Goal: Information Seeking & Learning: Check status

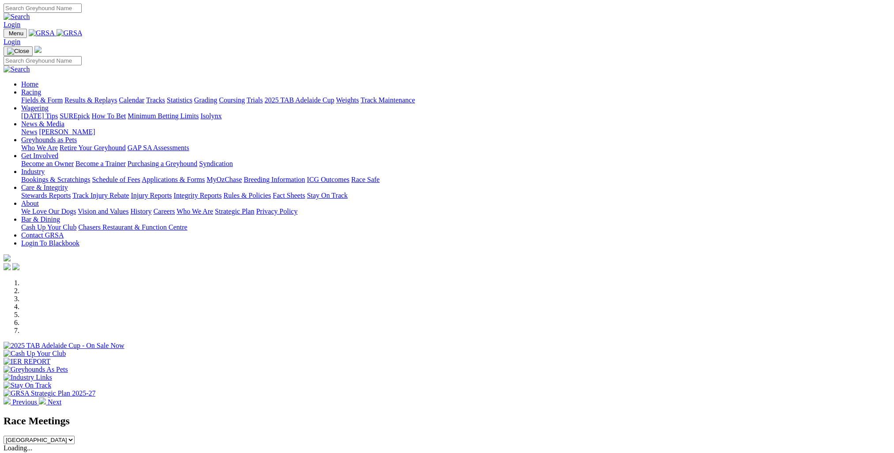
click at [144, 96] on link "Calendar" at bounding box center [132, 100] width 26 height 8
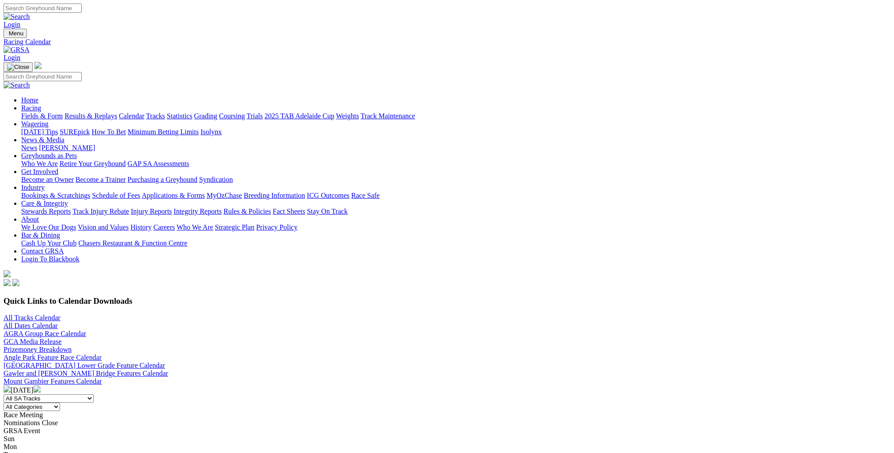
click at [94, 394] on select "All SA Tracks [GEOGRAPHIC_DATA] Gawler [GEOGRAPHIC_DATA] [PERSON_NAME][GEOGRAPH…" at bounding box center [49, 398] width 90 height 8
click at [389, 314] on div "All Tracks Calendar All Dates Calendar AGRA Group Race Calendar GCA Media Relea…" at bounding box center [447, 334] width 887 height 40
click at [11, 385] on img at bounding box center [7, 388] width 7 height 7
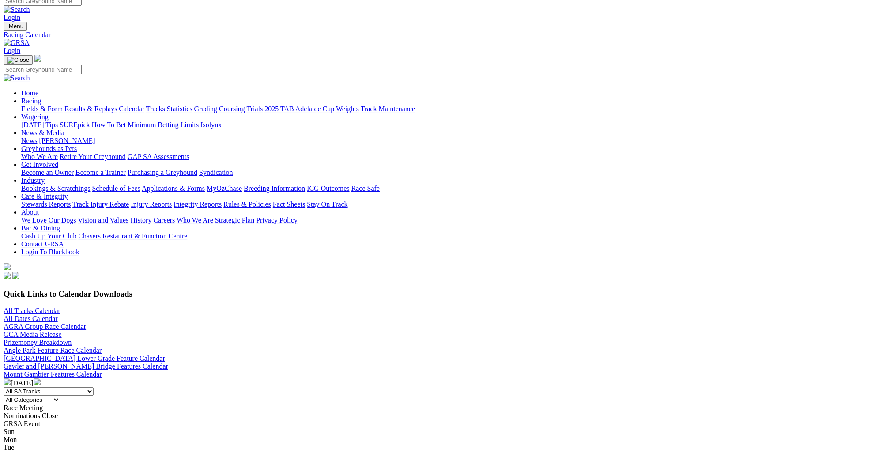
scroll to position [353, 0]
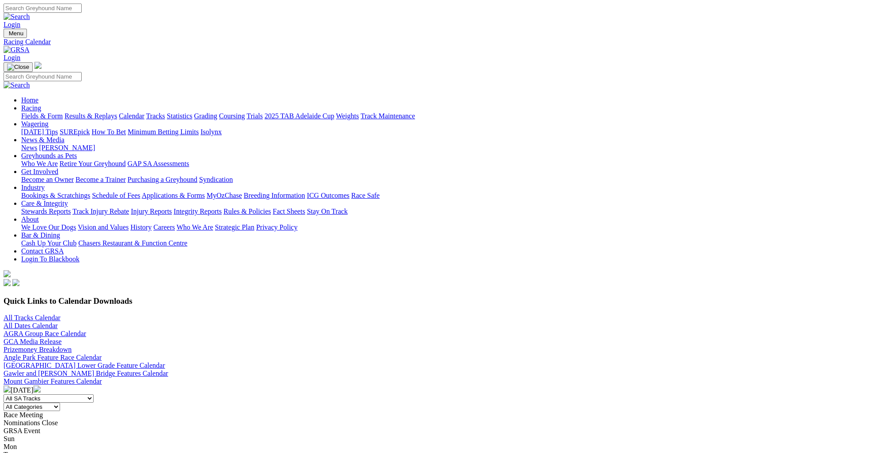
click at [117, 112] on link "Results & Replays" at bounding box center [90, 116] width 53 height 8
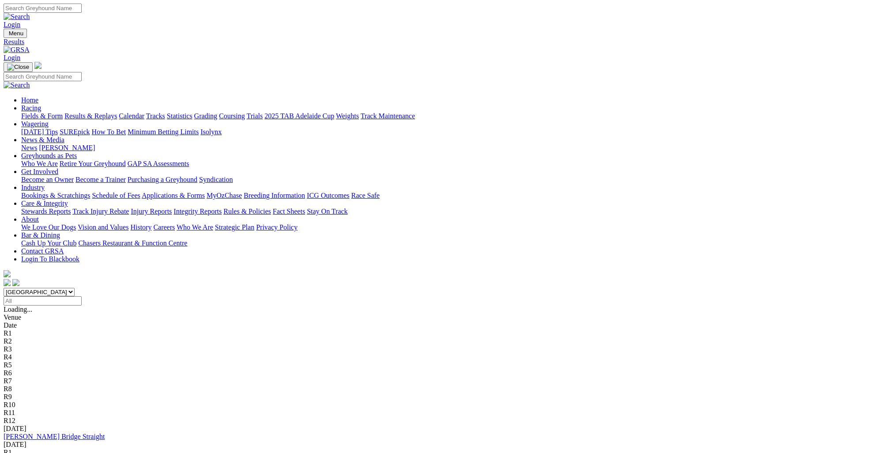
click at [82, 296] on input "Select date" at bounding box center [43, 300] width 78 height 9
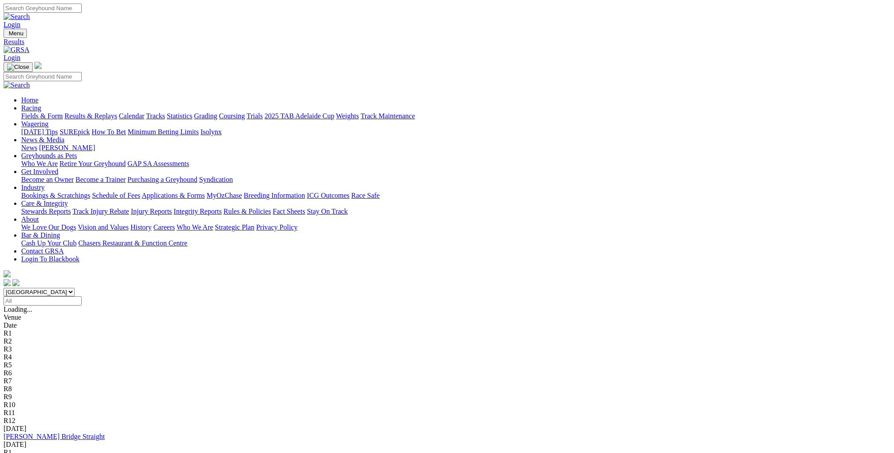
type input "[DATE]"
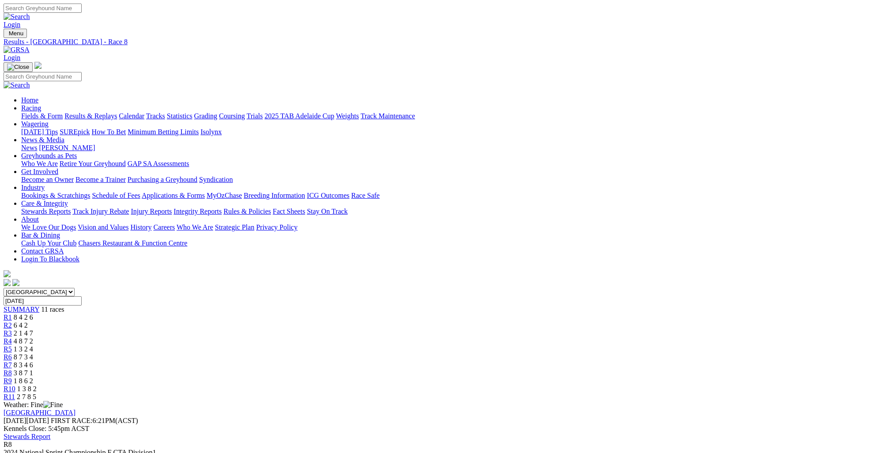
click at [12, 353] on span "R6" at bounding box center [8, 357] width 8 height 8
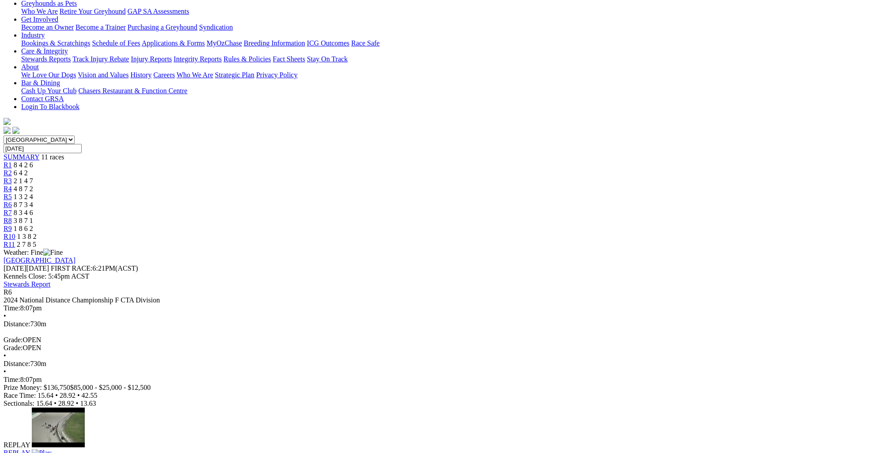
scroll to position [169, 0]
